Goal: Task Accomplishment & Management: Manage account settings

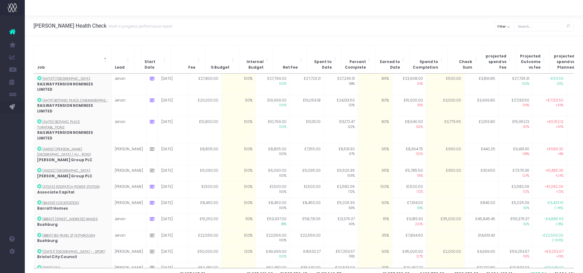
click at [511, 21] on div "Clear Filter All [PERSON_NAME] [PERSON_NAME] [PERSON_NAME] No Job Lead Apply" at bounding box center [534, 26] width 79 height 14
click at [507, 27] on button "Filter" at bounding box center [504, 27] width 20 height 10
click at [506, 38] on span at bounding box center [504, 41] width 6 height 6
click at [510, 38] on input "All" at bounding box center [512, 39] width 4 height 4
checkbox input "false"
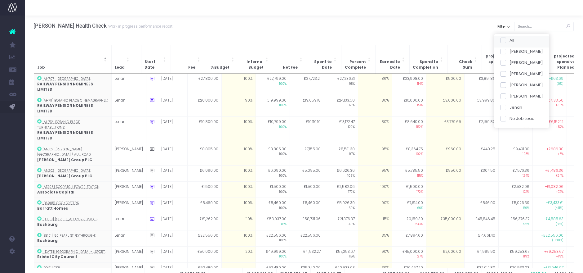
checkbox input "false"
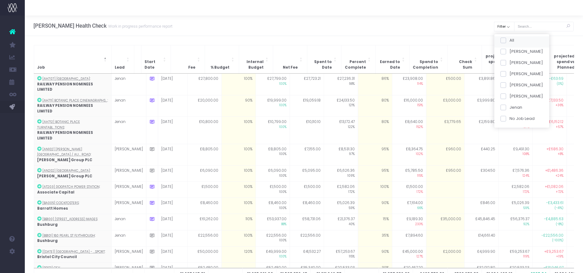
checkbox input "false"
click at [505, 60] on label "[PERSON_NAME]" at bounding box center [522, 63] width 43 height 6
click at [510, 60] on input "[PERSON_NAME]" at bounding box center [512, 62] width 4 height 4
checkbox input "true"
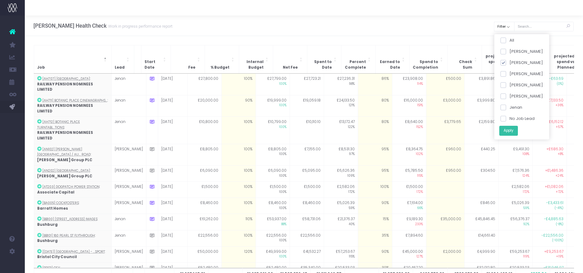
drag, startPoint x: 513, startPoint y: 131, endPoint x: 527, endPoint y: 106, distance: 28.8
click at [513, 131] on button "Apply" at bounding box center [508, 130] width 19 height 10
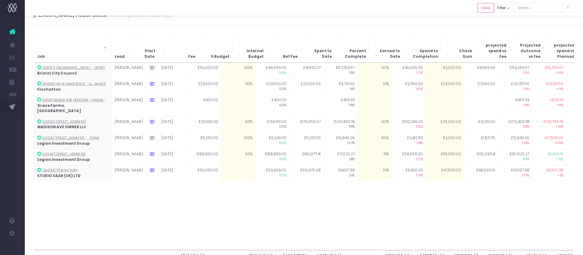
scroll to position [8, 0]
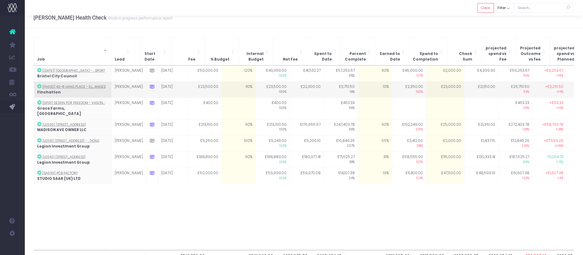
click at [150, 84] on icon at bounding box center [152, 86] width 5 height 5
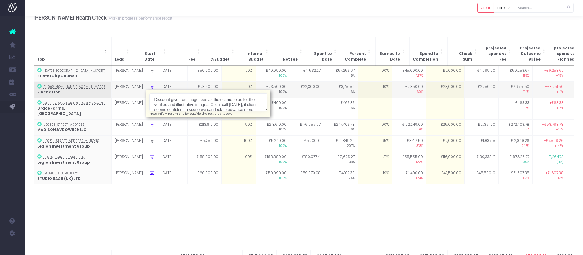
click at [196, 95] on textarea "Discount given on image fees as they came to us for the verified and illustrati…" at bounding box center [209, 102] width 118 height 18
click at [204, 94] on textarea "Discount given on image fees as they came to us for the verified and illustrati…" at bounding box center [209, 102] width 118 height 18
drag, startPoint x: 204, startPoint y: 98, endPoint x: 204, endPoint y: 93, distance: 4.7
click at [204, 93] on textarea "Discount given on image fees as they came to us for the verified and illustrati…" at bounding box center [209, 102] width 118 height 18
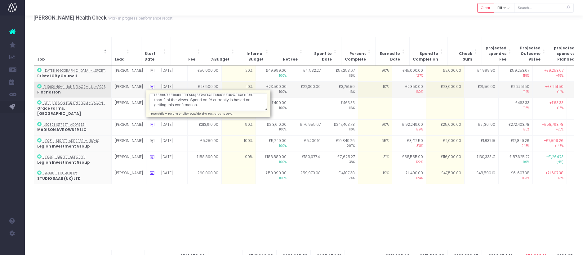
click at [225, 97] on textarea "Discount given on image fees as they came to us for the verified and illustrati…" at bounding box center [209, 102] width 118 height 18
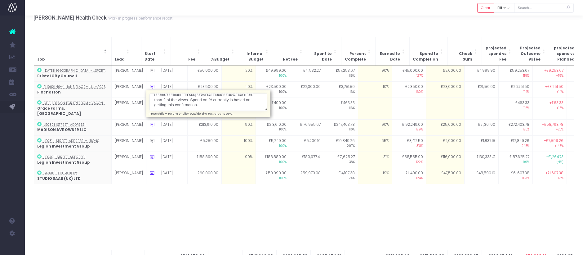
click at [234, 23] on div "[PERSON_NAME] Health Check Work in progress performance report Clear Filter All…" at bounding box center [304, 17] width 559 height 20
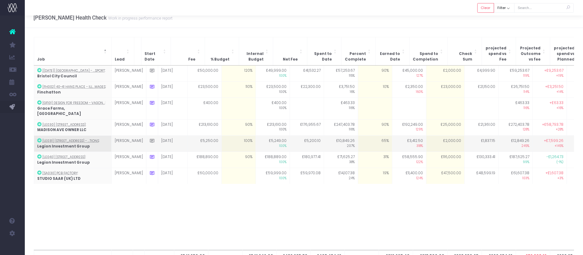
click at [365, 136] on td "65%" at bounding box center [375, 144] width 34 height 16
type input "80"
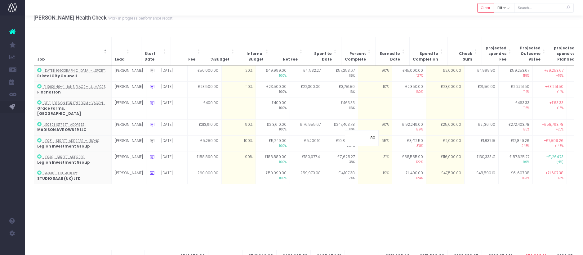
click at [376, 195] on div "£541,650.00 £541,646.00 £486,935.53 £405,454.19 £312,967.40 £215,500.00 £228,28…" at bounding box center [304, 157] width 541 height 184
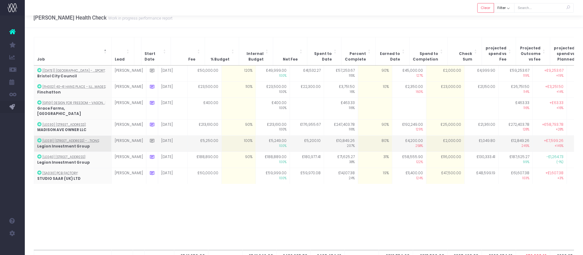
click at [150, 138] on icon at bounding box center [152, 140] width 5 height 5
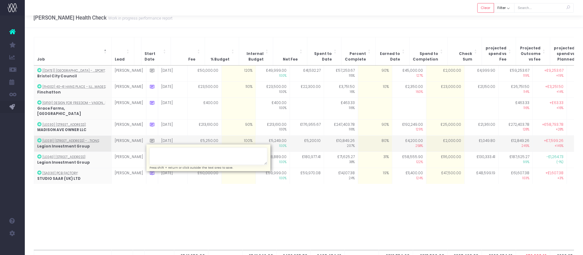
click at [150, 147] on textarea at bounding box center [209, 156] width 118 height 18
type textarea "more image planning fee to be added"
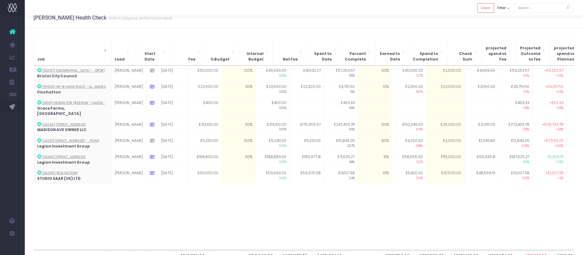
click at [168, 189] on div "£541,650.00 £541,646.00 £486,935.53 £405,454.19 £313,754.90 £215,500.00 £227,49…" at bounding box center [304, 157] width 541 height 184
